Goal: Transaction & Acquisition: Purchase product/service

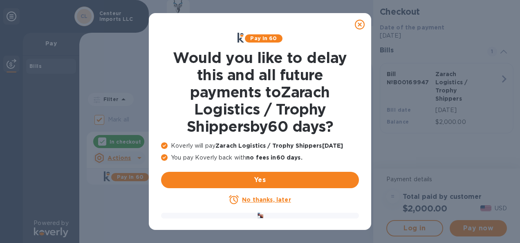
click at [258, 197] on u "No thanks, later" at bounding box center [266, 199] width 49 height 7
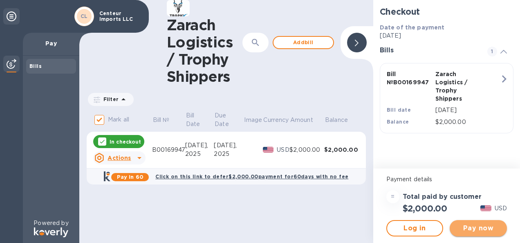
click at [481, 227] on span "Pay now" at bounding box center [478, 228] width 44 height 10
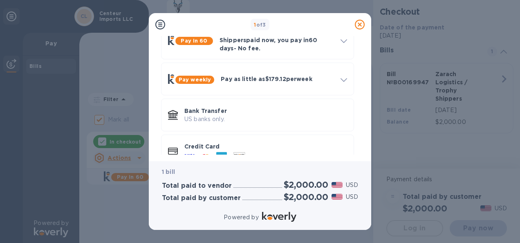
scroll to position [69, 0]
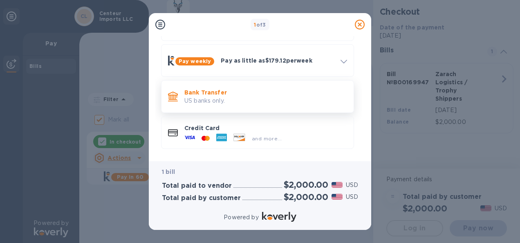
click at [210, 88] on p "Bank Transfer" at bounding box center [265, 92] width 163 height 8
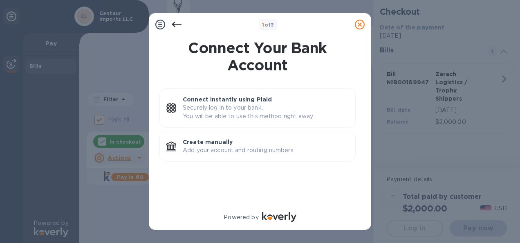
scroll to position [0, 0]
click at [216, 140] on p "Create manually" at bounding box center [266, 142] width 166 height 8
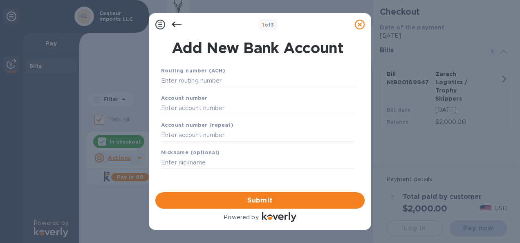
click at [206, 80] on input "text" at bounding box center [257, 81] width 193 height 12
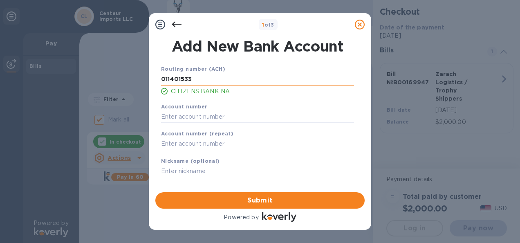
type input "011401533"
type input "3312726109"
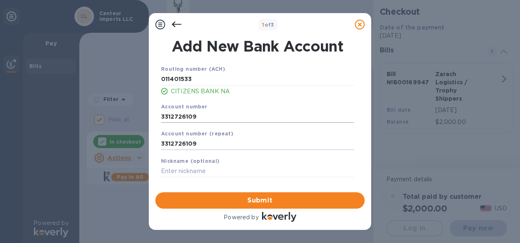
scroll to position [3, 0]
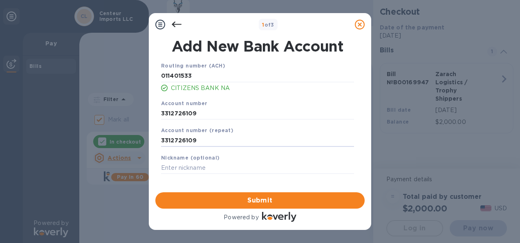
type input "3312726109"
click at [262, 198] on span "Submit" at bounding box center [260, 200] width 196 height 10
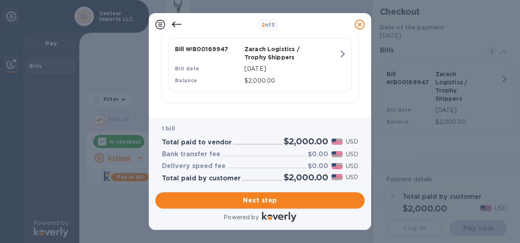
scroll to position [219, 0]
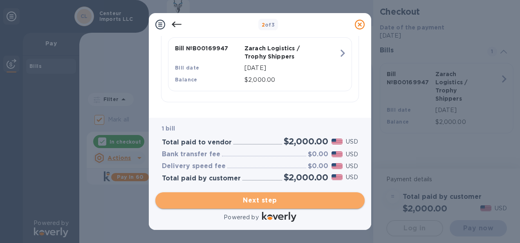
click at [263, 199] on span "Next step" at bounding box center [260, 200] width 196 height 10
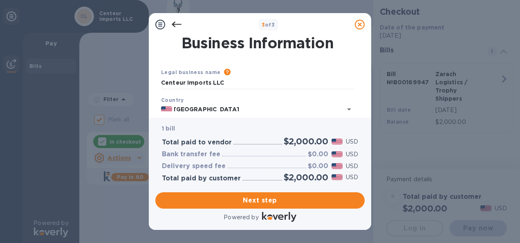
scroll to position [41, 0]
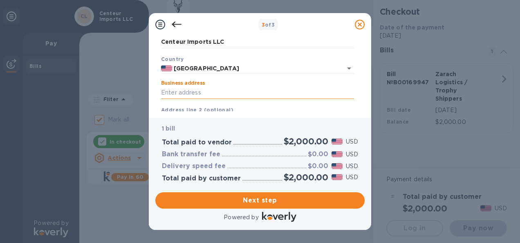
click at [217, 91] on input "Business address" at bounding box center [257, 93] width 193 height 12
type input "11 [PERSON_NAME]"
type input "Alstead"
type input "NH"
type input "03602"
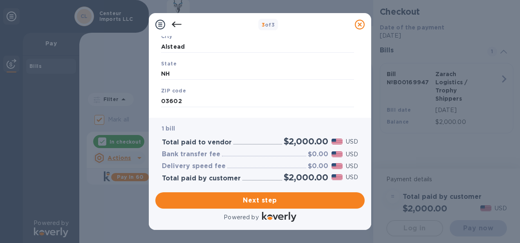
scroll to position [157, 0]
click at [260, 198] on span "Next step" at bounding box center [260, 200] width 196 height 10
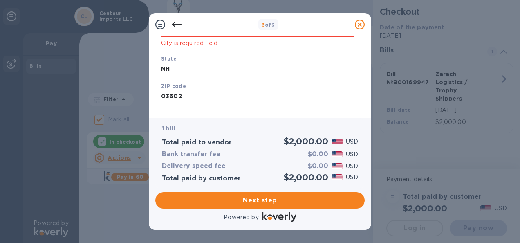
scroll to position [116, 0]
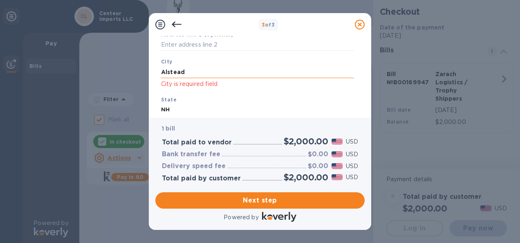
click at [189, 73] on input "Alstead" at bounding box center [257, 72] width 193 height 12
type input "Alstead"
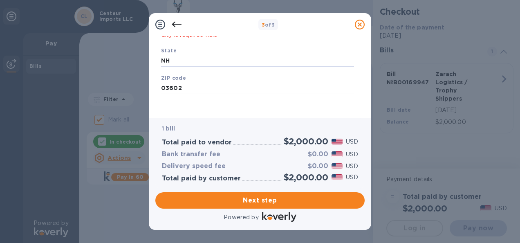
scroll to position [168, 0]
click at [268, 199] on span "Next step" at bounding box center [260, 200] width 196 height 10
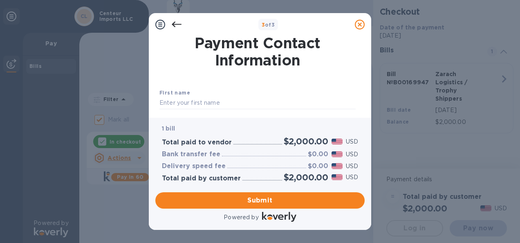
scroll to position [41, 0]
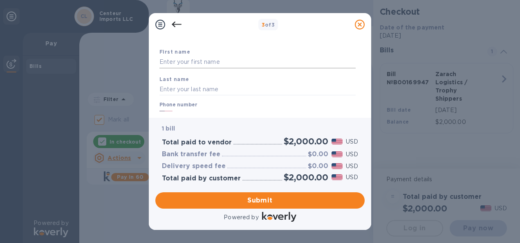
click at [210, 60] on input "text" at bounding box center [257, 62] width 196 height 12
type input "[PERSON_NAME]"
type input "Green"
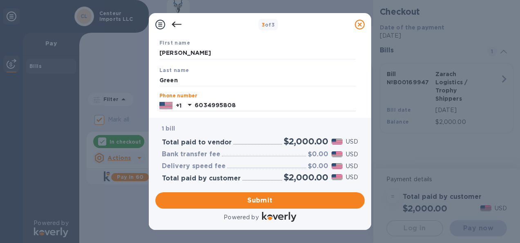
type input "6034995808"
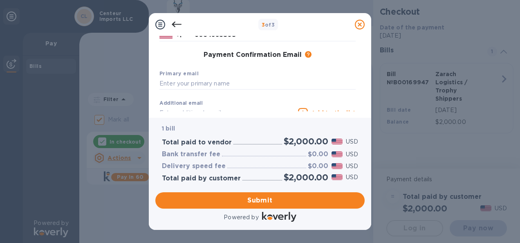
scroll to position [129, 0]
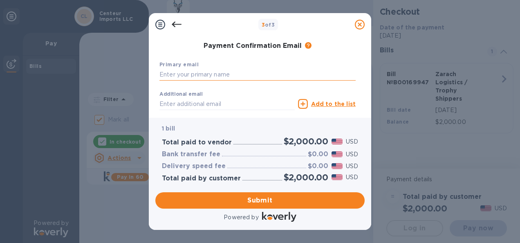
click at [208, 75] on input "text" at bounding box center [257, 75] width 196 height 12
type input "[EMAIL_ADDRESS][DOMAIN_NAME]"
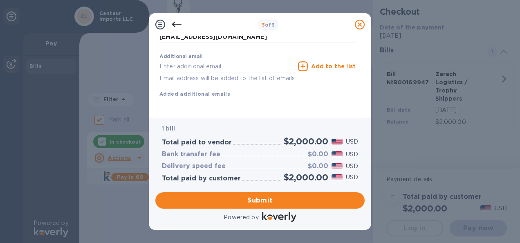
scroll to position [177, 0]
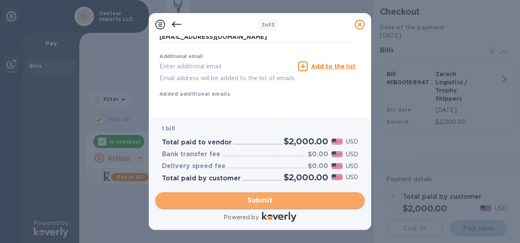
click at [257, 198] on span "Submit" at bounding box center [260, 200] width 196 height 10
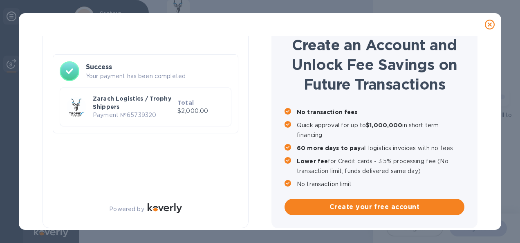
checkbox input "false"
